Goal: Transaction & Acquisition: Download file/media

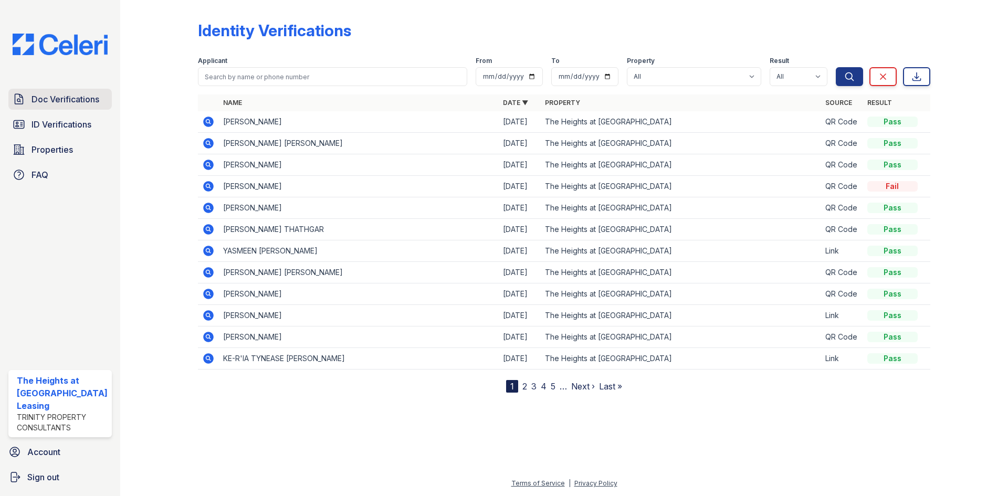
drag, startPoint x: 0, startPoint y: 0, endPoint x: 45, endPoint y: 103, distance: 112.4
click at [45, 103] on span "Doc Verifications" at bounding box center [66, 99] width 68 height 13
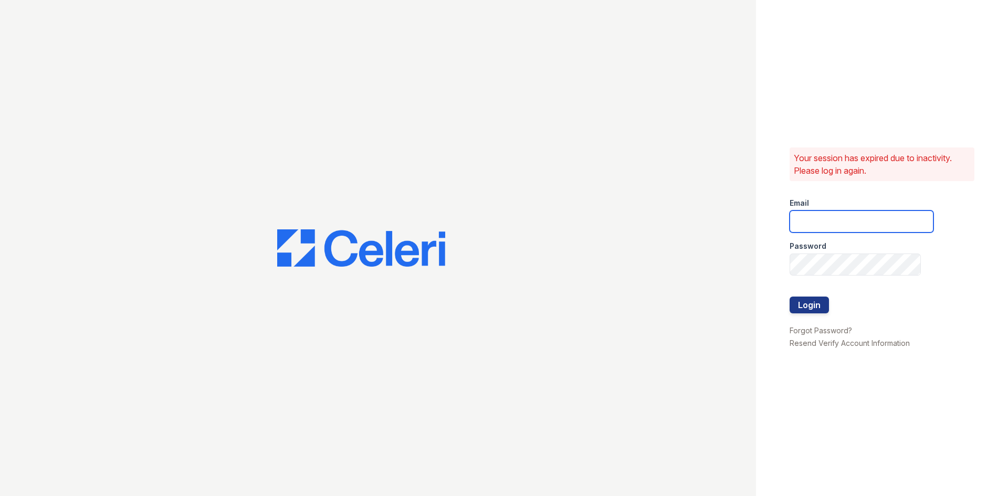
type input "theheightsatdunwoody@trinity-pm.com"
click at [45, 103] on div at bounding box center [378, 248] width 756 height 496
click at [819, 305] on button "Login" at bounding box center [809, 305] width 39 height 17
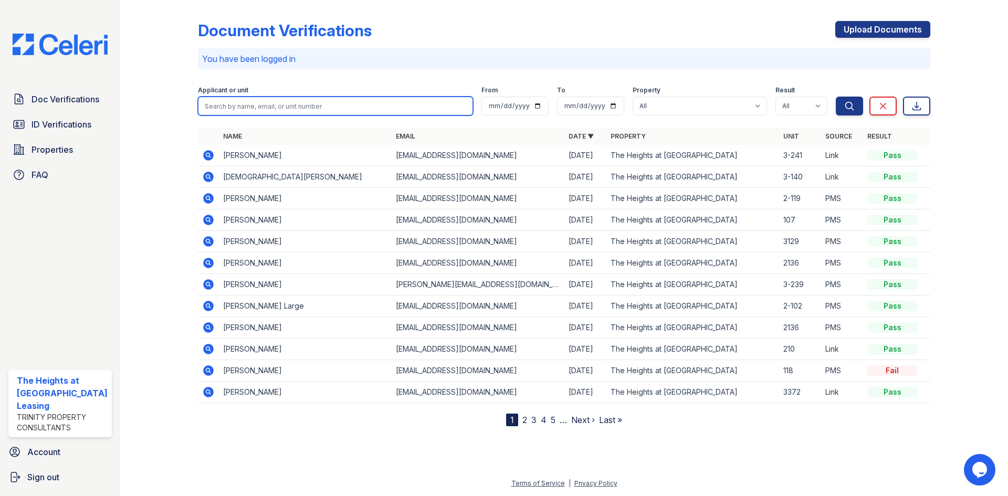
click at [294, 103] on input "search" at bounding box center [335, 106] width 275 height 19
paste input "Gibbs"
type input "Gibbs"
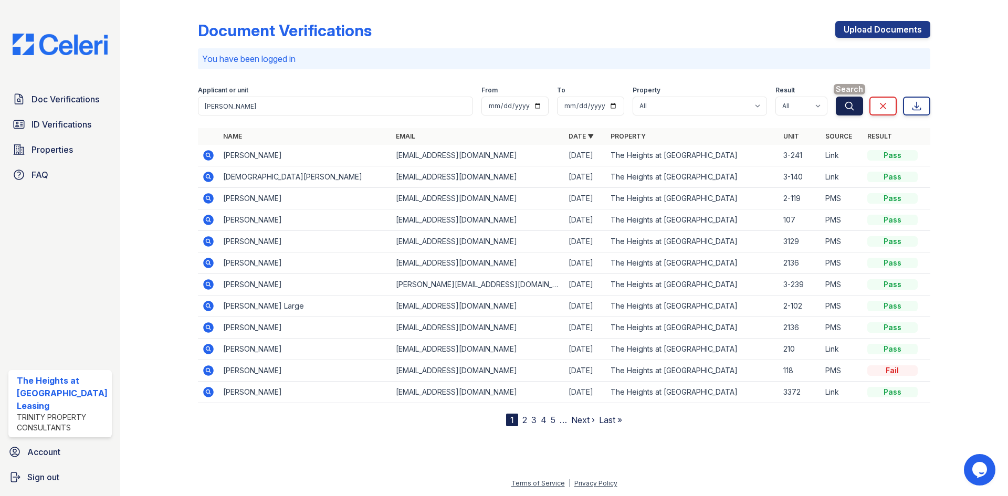
click at [842, 111] on button "Search" at bounding box center [849, 106] width 27 height 19
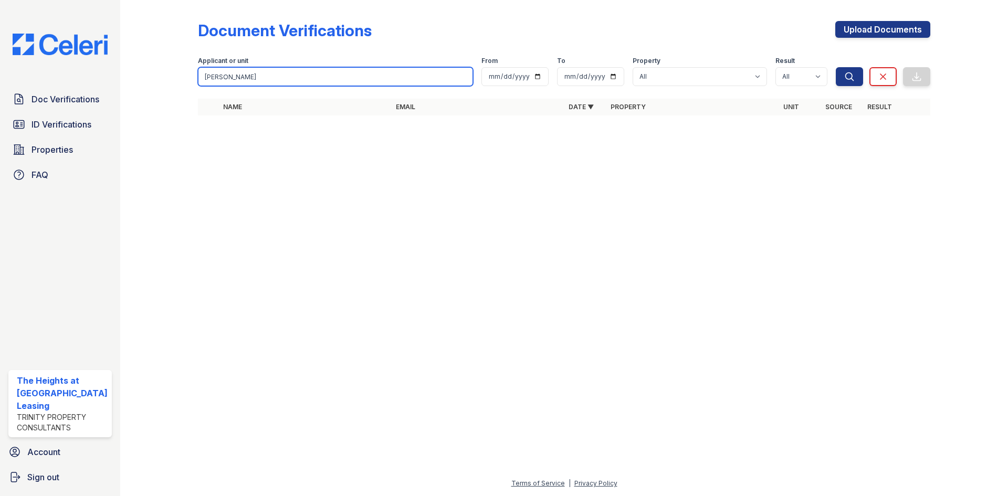
click at [223, 72] on input "Gibbs" at bounding box center [335, 76] width 275 height 19
paste input "Keria"
type input "Keria"
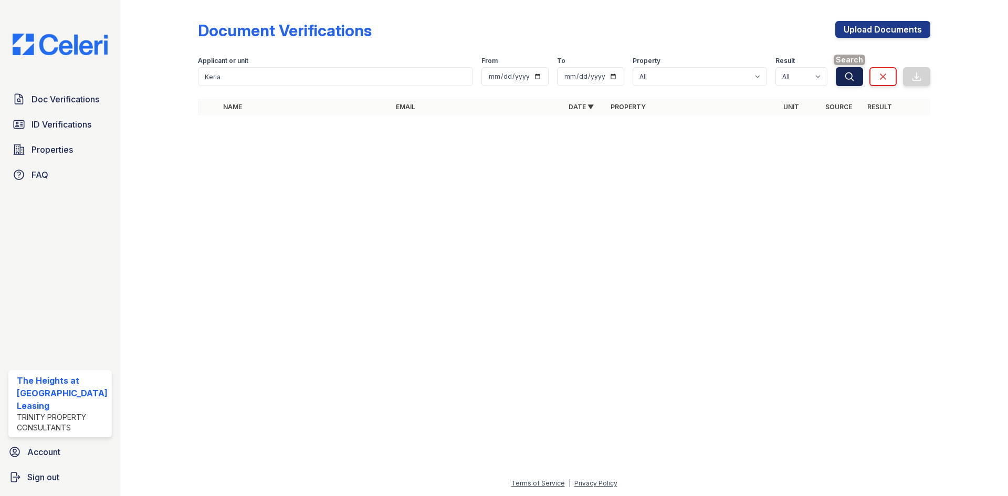
click at [852, 71] on icon "submit" at bounding box center [849, 76] width 11 height 11
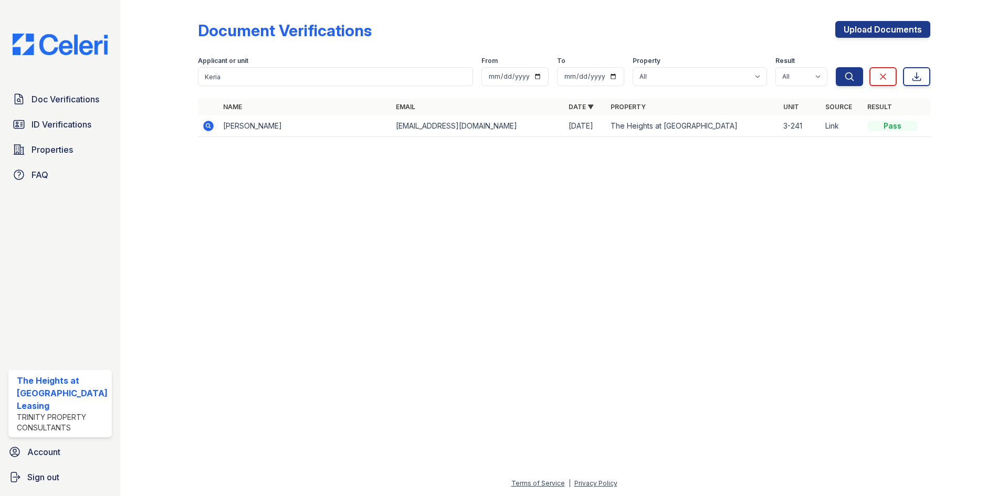
click at [204, 131] on icon at bounding box center [208, 126] width 13 height 13
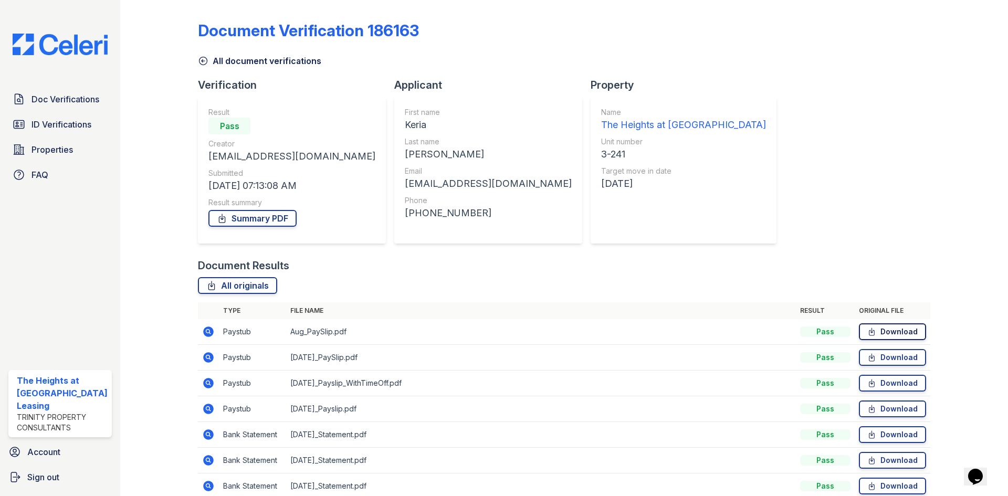
click at [874, 329] on link "Download" at bounding box center [892, 331] width 67 height 17
click at [878, 358] on link "Download" at bounding box center [892, 357] width 67 height 17
click at [884, 381] on link "Download" at bounding box center [892, 383] width 67 height 17
click at [889, 414] on link "Download" at bounding box center [892, 409] width 67 height 17
drag, startPoint x: 890, startPoint y: 434, endPoint x: 890, endPoint y: 440, distance: 5.8
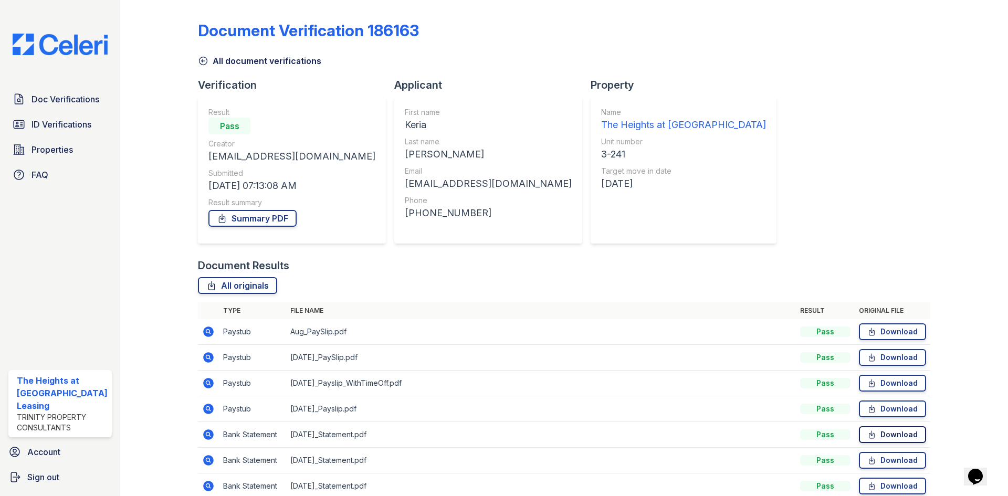
click at [890, 434] on link "Download" at bounding box center [892, 434] width 67 height 17
drag, startPoint x: 889, startPoint y: 459, endPoint x: 892, endPoint y: 472, distance: 12.9
click at [889, 459] on link "Download" at bounding box center [892, 460] width 67 height 17
drag, startPoint x: 892, startPoint y: 485, endPoint x: 877, endPoint y: 470, distance: 20.4
click at [892, 485] on link "Download" at bounding box center [892, 486] width 67 height 17
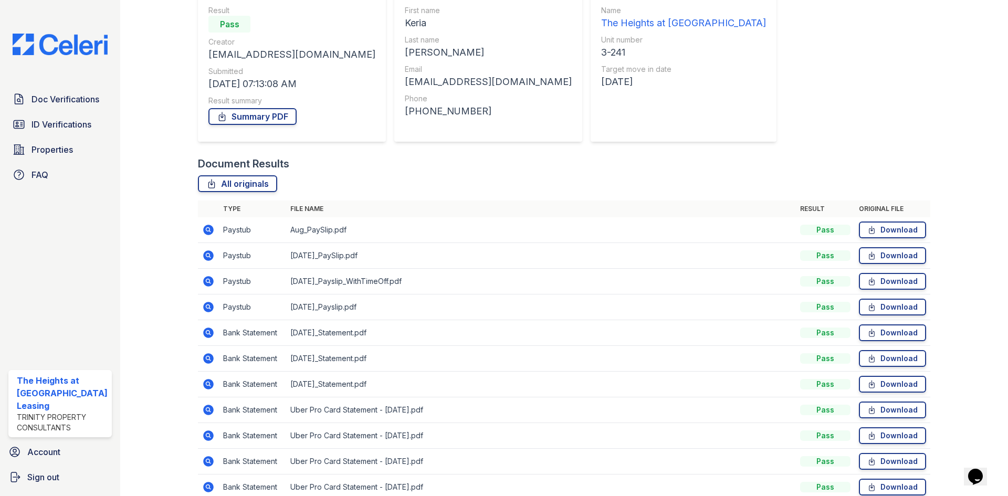
scroll to position [105, 0]
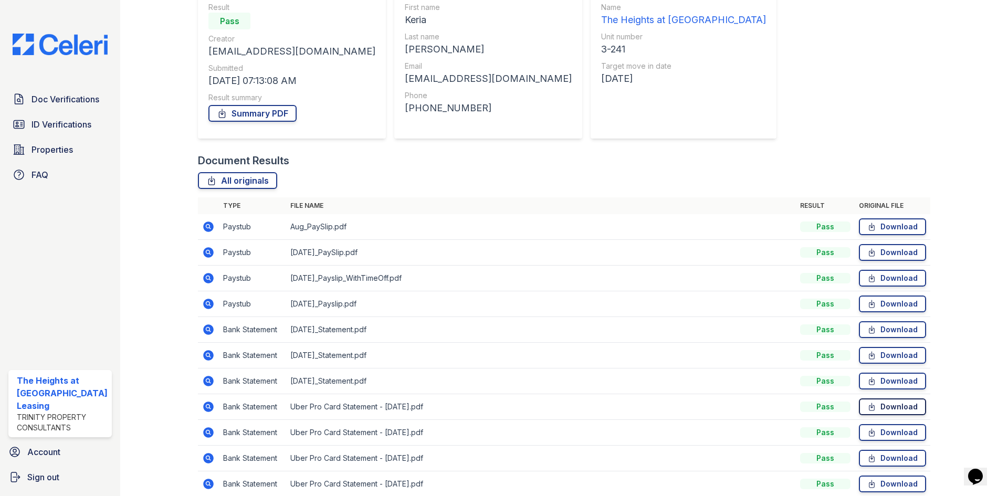
click at [888, 407] on link "Download" at bounding box center [892, 407] width 67 height 17
click at [890, 432] on link "Download" at bounding box center [892, 432] width 67 height 17
click at [892, 456] on link "Download" at bounding box center [892, 458] width 67 height 17
click at [894, 480] on link "Download" at bounding box center [892, 484] width 67 height 17
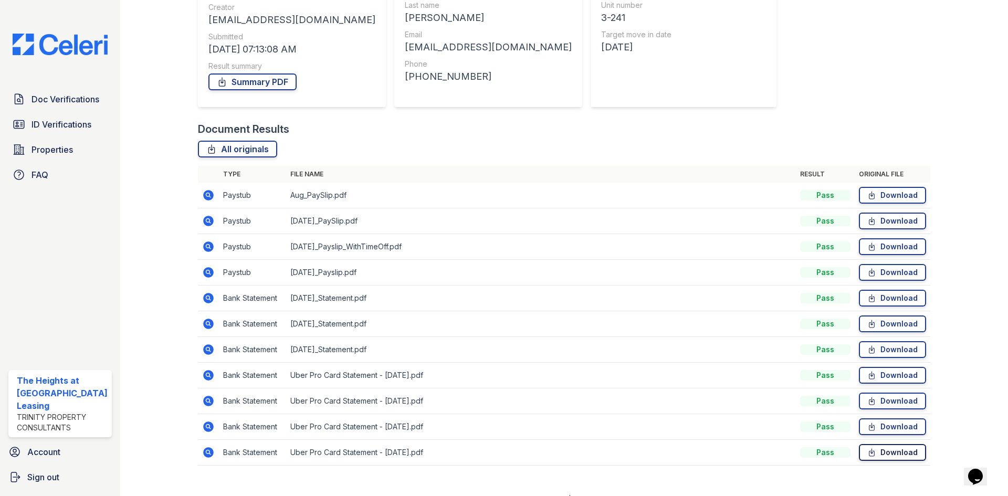
scroll to position [152, 0]
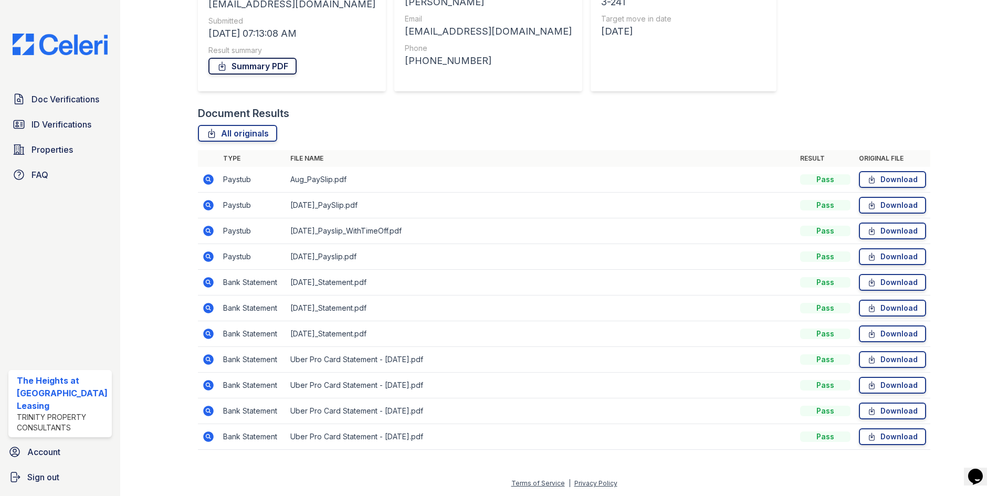
click at [255, 66] on link "Summary PDF" at bounding box center [252, 66] width 88 height 17
